Goal: Task Accomplishment & Management: Complete application form

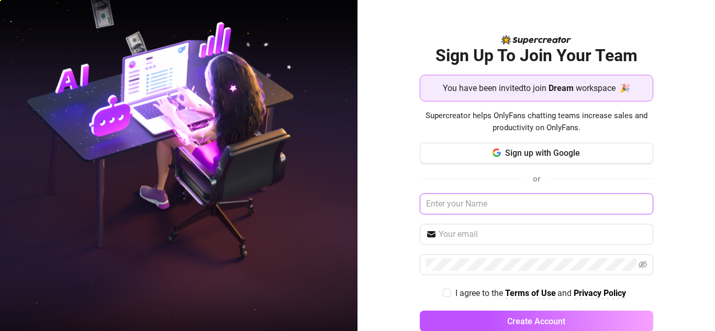
click at [438, 206] on input "text" at bounding box center [536, 204] width 233 height 21
type input "[PERSON_NAME]"
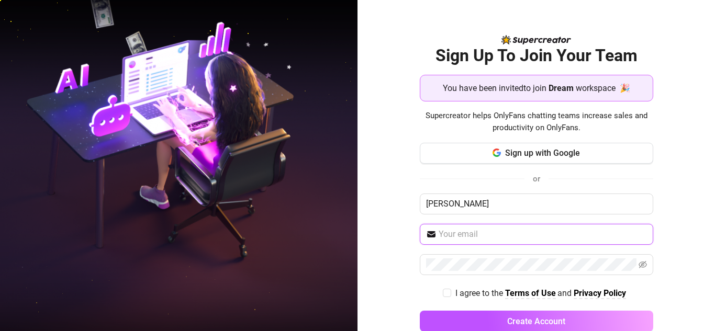
click at [473, 233] on input "text" at bounding box center [542, 234] width 208 height 13
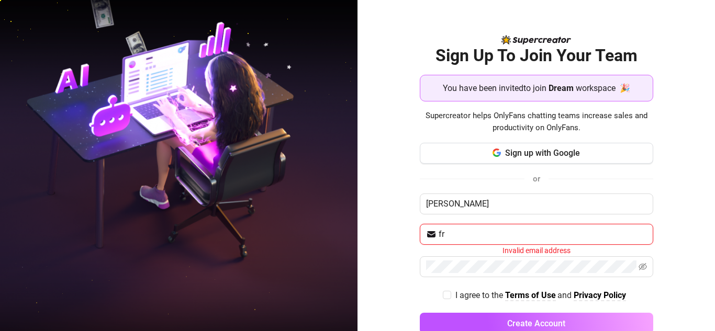
type input "f"
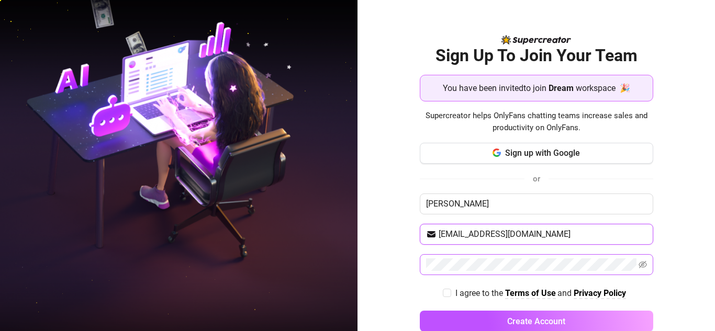
type input "[EMAIL_ADDRESS][DOMAIN_NAME]"
click at [638, 266] on icon "eye-invisible" at bounding box center [642, 264] width 8 height 7
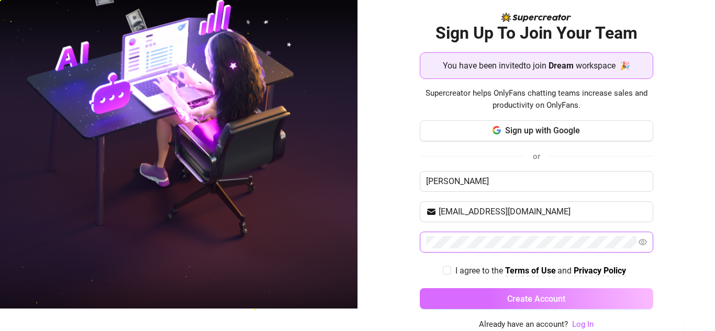
click at [564, 295] on button "Create Account" at bounding box center [536, 298] width 233 height 21
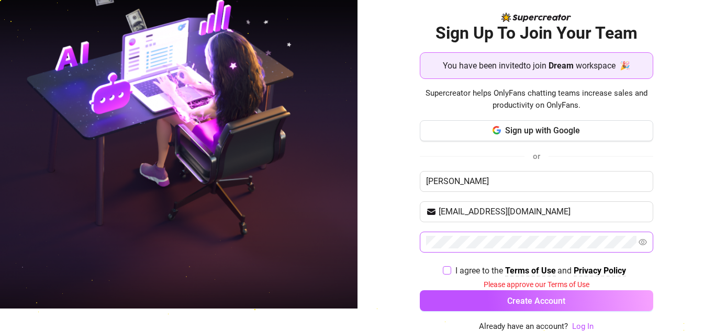
click at [443, 269] on input "I agree to the Terms of Use and Privacy Policy" at bounding box center [446, 269] width 7 height 7
checkbox input "true"
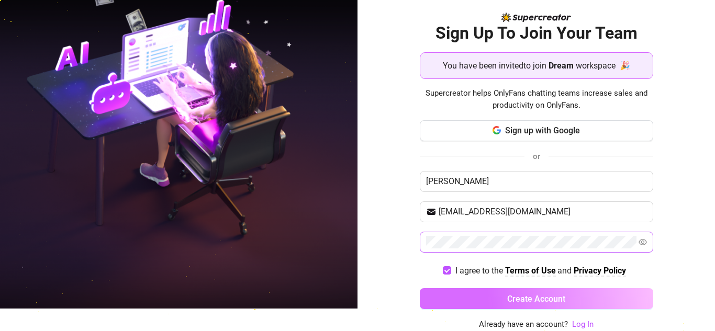
click at [492, 298] on button "Create Account" at bounding box center [536, 298] width 233 height 21
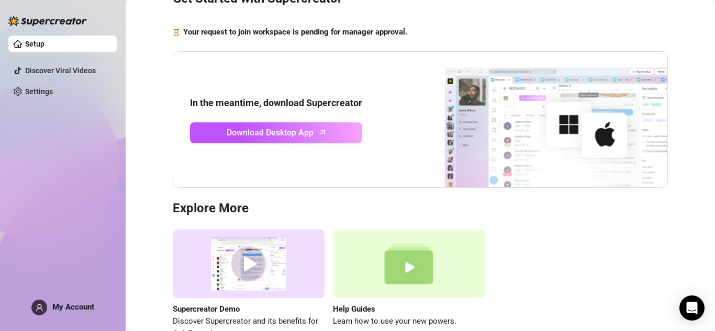
scroll to position [47, 0]
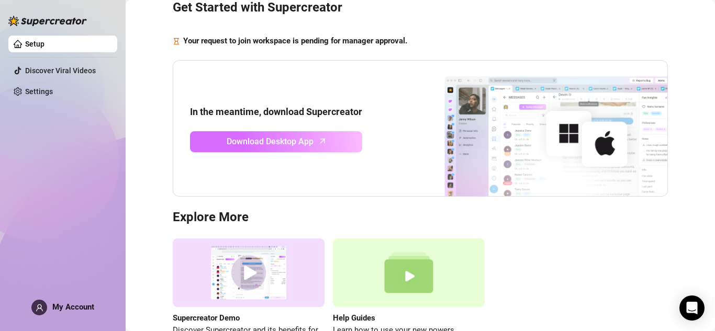
click at [295, 142] on span "Download Desktop App" at bounding box center [270, 141] width 87 height 13
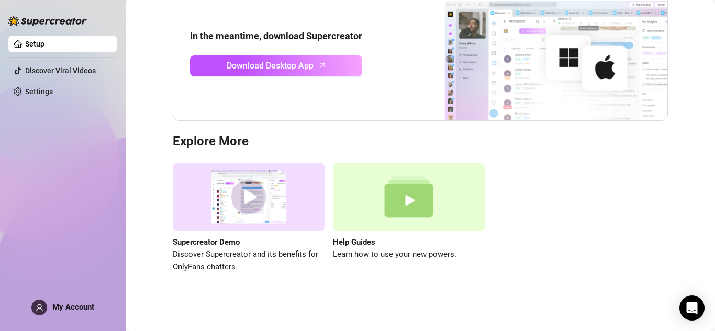
scroll to position [0, 0]
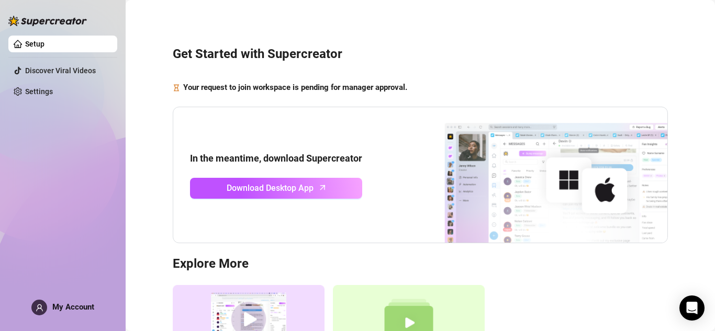
click at [44, 47] on link "Setup" at bounding box center [34, 44] width 19 height 8
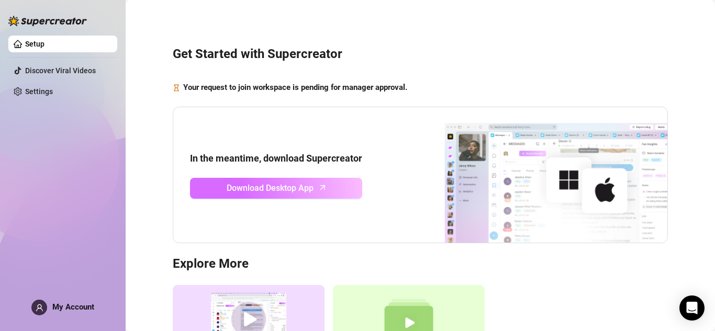
click at [227, 184] on span "Download Desktop App" at bounding box center [270, 188] width 87 height 13
